Goal: Use online tool/utility

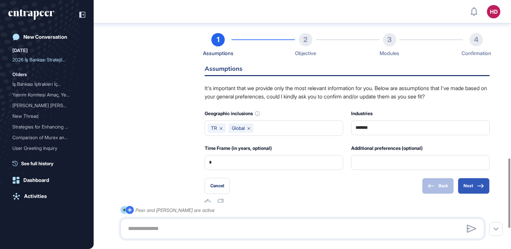
scroll to position [642, 0]
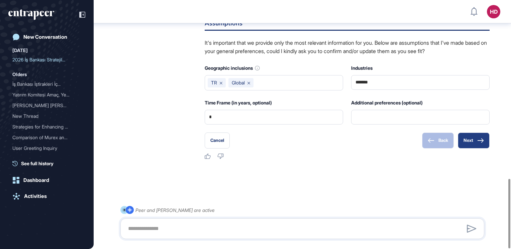
click at [484, 145] on button "Next" at bounding box center [473, 141] width 32 height 16
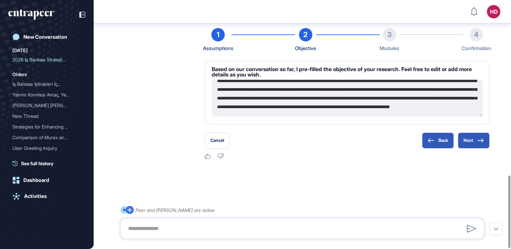
scroll to position [26, 0]
click at [477, 142] on button "Next" at bounding box center [473, 141] width 32 height 16
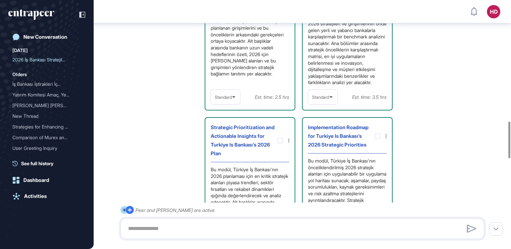
scroll to position [864, 0]
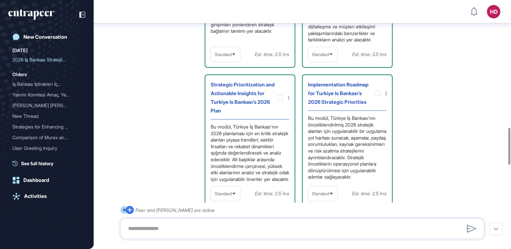
click at [229, 57] on span "Standard" at bounding box center [223, 54] width 17 height 5
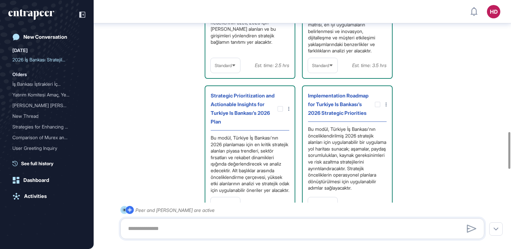
scroll to position [897, 0]
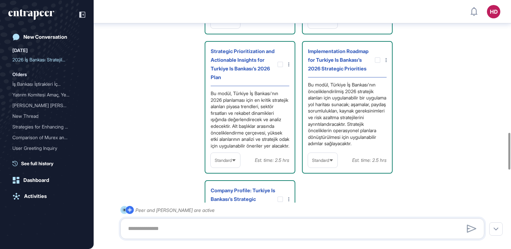
click at [231, 24] on span "Standard" at bounding box center [223, 21] width 17 height 5
click at [229, 44] on li "High-Level" at bounding box center [225, 36] width 25 height 13
click at [238, 23] on icon at bounding box center [238, 21] width 4 height 4
click at [319, 24] on span "Standard" at bounding box center [320, 21] width 17 height 5
click at [323, 44] on li "High-Level" at bounding box center [322, 36] width 25 height 13
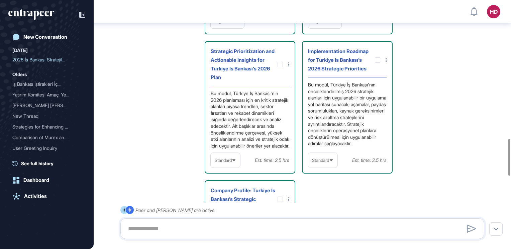
scroll to position [997, 0]
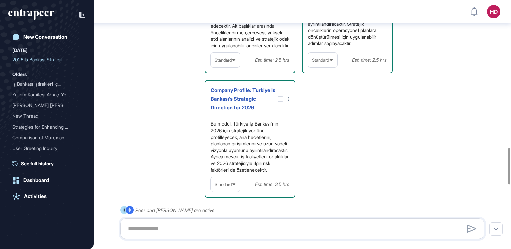
click at [231, 63] on span "Standard" at bounding box center [223, 60] width 17 height 5
click at [230, 83] on li "High-Level" at bounding box center [225, 76] width 25 height 13
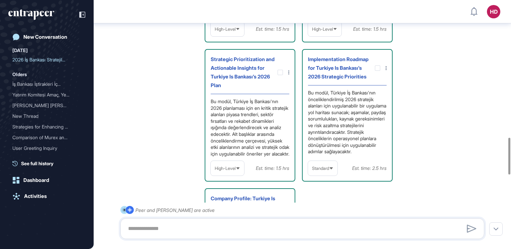
scroll to position [930, 0]
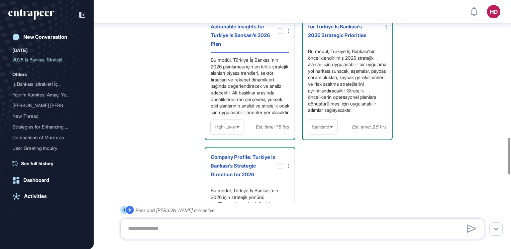
click at [327, 130] on span "Standard" at bounding box center [320, 127] width 17 height 5
click at [323, 150] on li "High-Level" at bounding box center [322, 142] width 25 height 13
click at [324, 130] on span "High-Level" at bounding box center [322, 127] width 21 height 5
click at [319, 163] on li "Standard" at bounding box center [324, 156] width 29 height 13
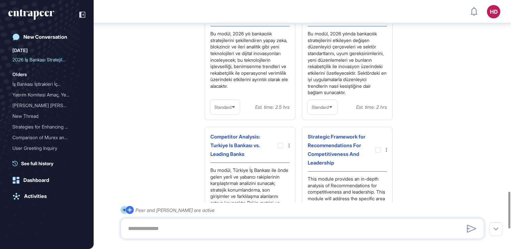
scroll to position [1398, 0]
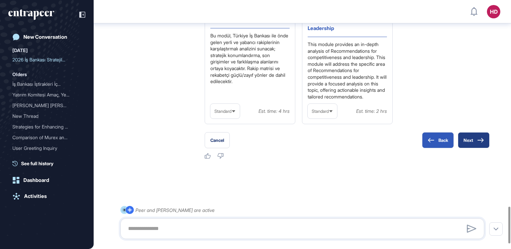
click at [483, 143] on icon at bounding box center [480, 140] width 7 height 5
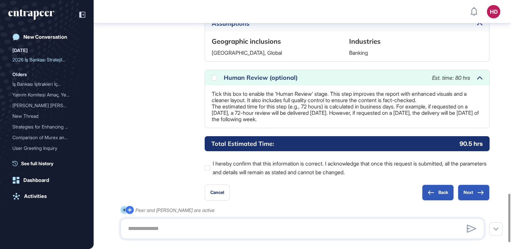
scroll to position [1000, 0]
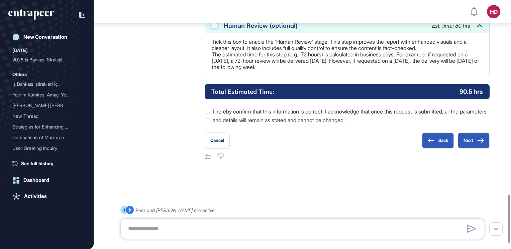
click at [0, 0] on icon at bounding box center [0, 0] width 0 height 0
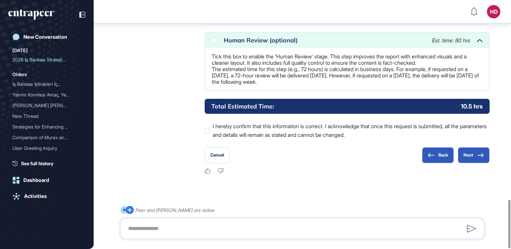
scroll to position [1027, 0]
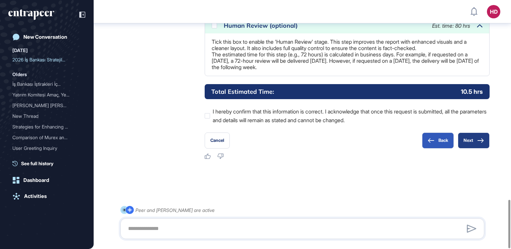
click at [479, 142] on icon at bounding box center [480, 140] width 7 height 5
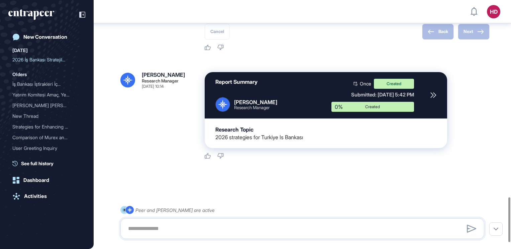
scroll to position [1135, 0]
click at [432, 96] on icon at bounding box center [432, 95] width 5 height 5
